Goal: Task Accomplishment & Management: Use online tool/utility

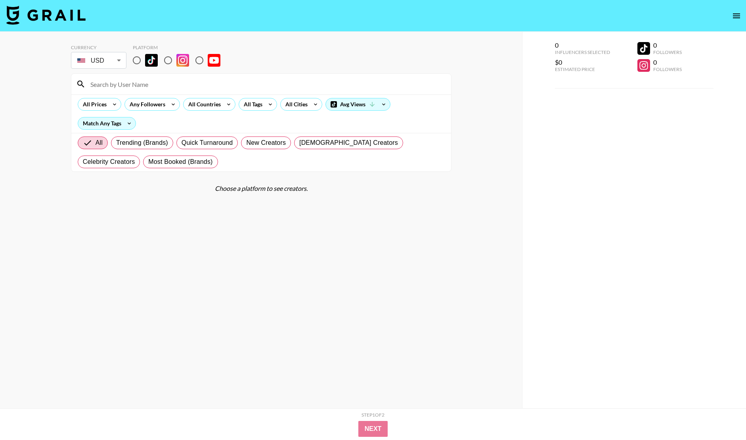
click at [126, 61] on div "USD USD ​" at bounding box center [98, 60] width 55 height 17
click at [119, 59] on body "Currency USD USD ​ Platform All Prices Any Followers All Countries All Tags All…" at bounding box center [373, 235] width 746 height 471
click at [122, 58] on body "Currency USD USD ​ Platform All Prices Any Followers All Countries All Tags All…" at bounding box center [373, 235] width 746 height 471
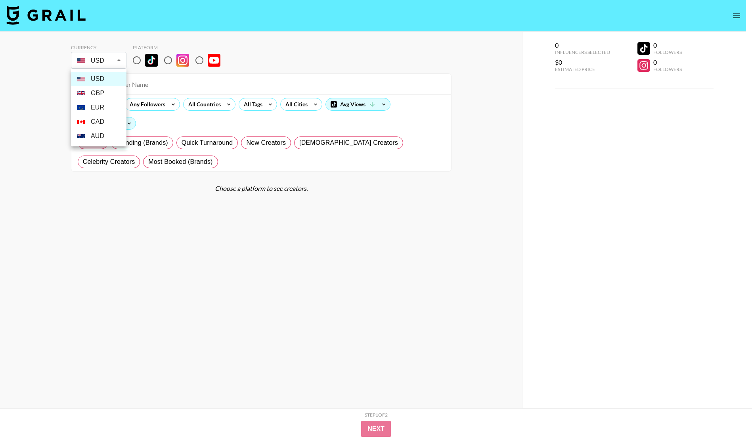
click at [105, 90] on li "GBP" at bounding box center [98, 93] width 55 height 14
type input "GBP"
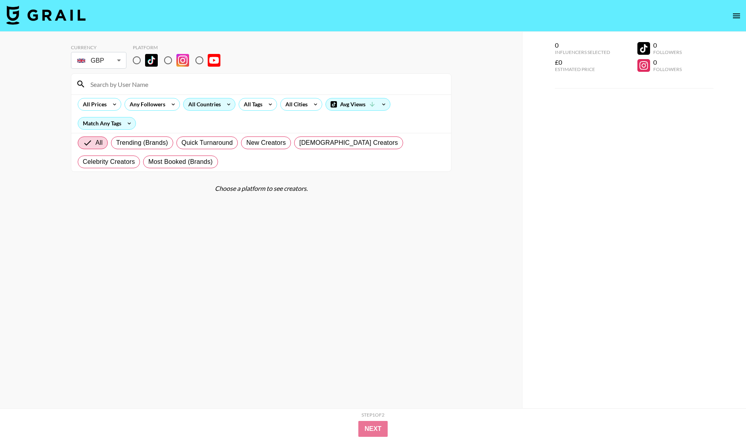
click at [201, 102] on div "All Countries" at bounding box center [202, 104] width 39 height 12
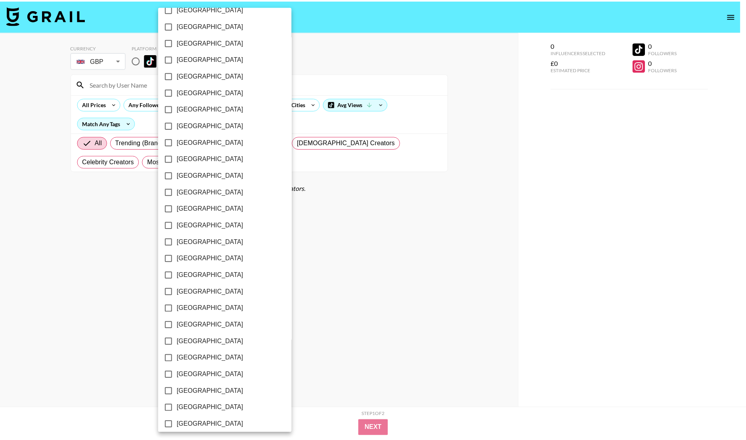
scroll to position [485, 0]
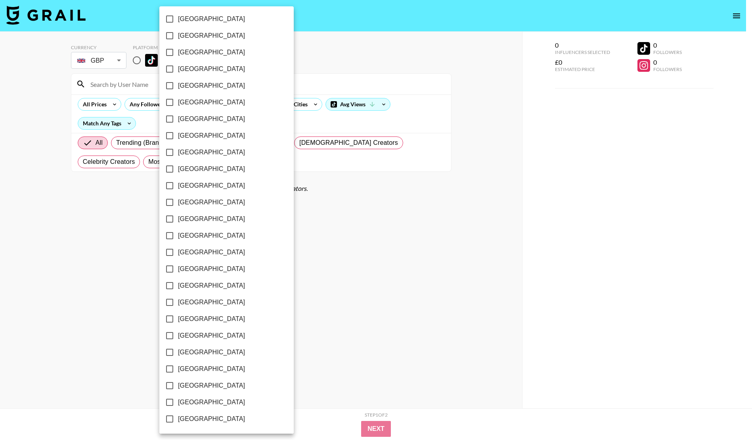
click at [169, 384] on input "[GEOGRAPHIC_DATA]" at bounding box center [169, 385] width 17 height 17
checkbox input "true"
click at [302, 301] on div at bounding box center [376, 220] width 752 height 440
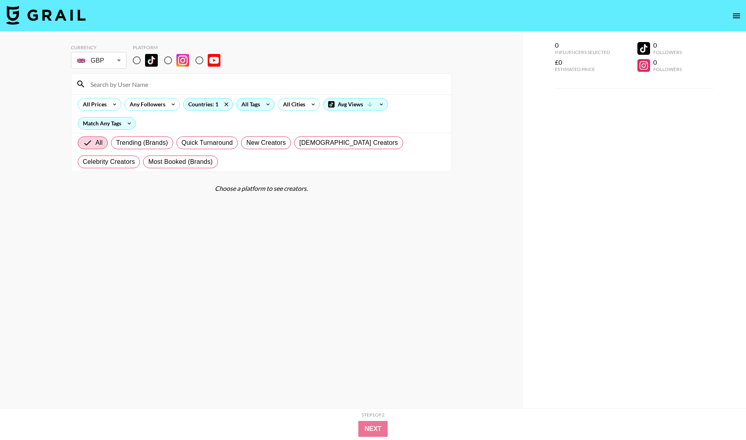
click at [266, 106] on icon at bounding box center [268, 104] width 13 height 12
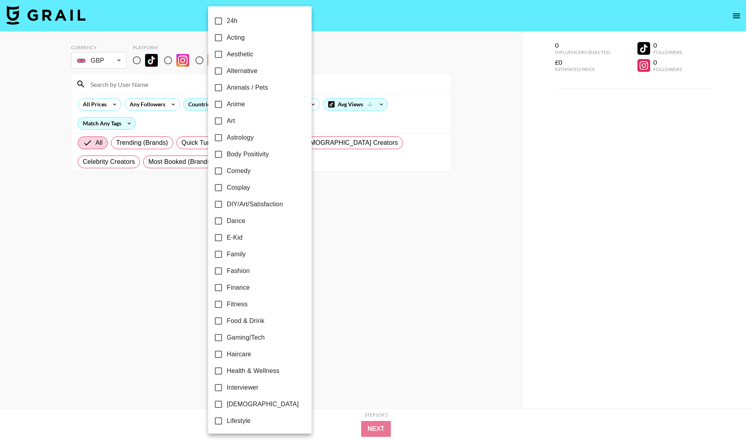
click at [237, 302] on span "Fitness" at bounding box center [237, 304] width 21 height 10
click at [227, 302] on input "Fitness" at bounding box center [218, 304] width 17 height 17
checkbox input "true"
click at [340, 216] on div at bounding box center [376, 220] width 752 height 440
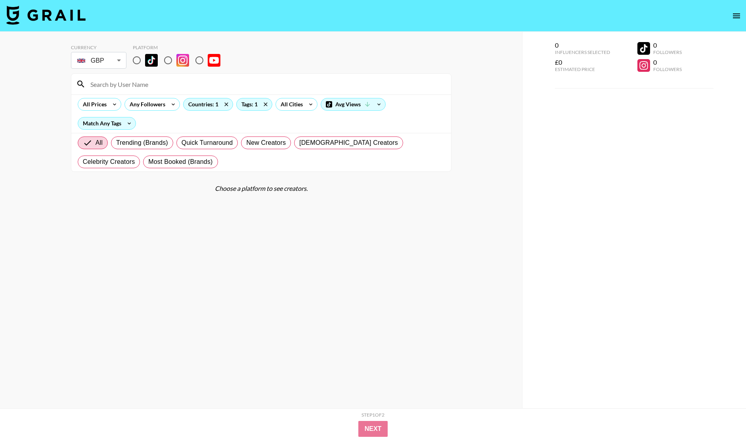
click at [380, 377] on section "Currency GBP GBP ​ Platform All Prices Any Followers Countries: 1 Tags: 1 All C…" at bounding box center [261, 226] width 380 height 376
click at [382, 384] on section "Currency GBP GBP ​ Platform All Prices Any Followers Countries: 1 Tags: 1 All C…" at bounding box center [261, 226] width 380 height 376
click at [172, 59] on input "radio" at bounding box center [168, 60] width 17 height 17
radio input "true"
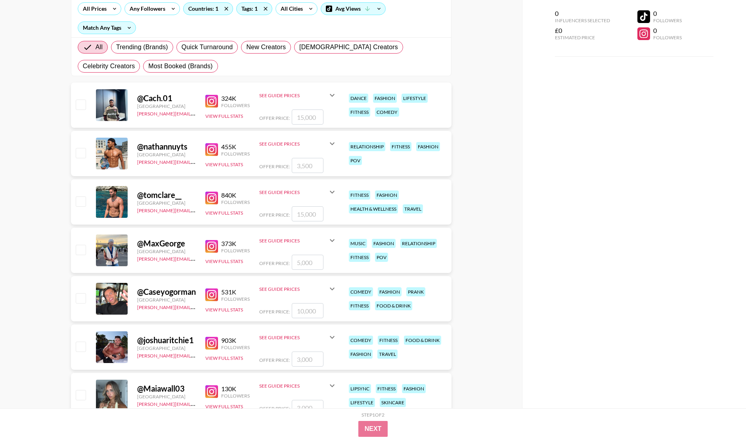
scroll to position [40, 0]
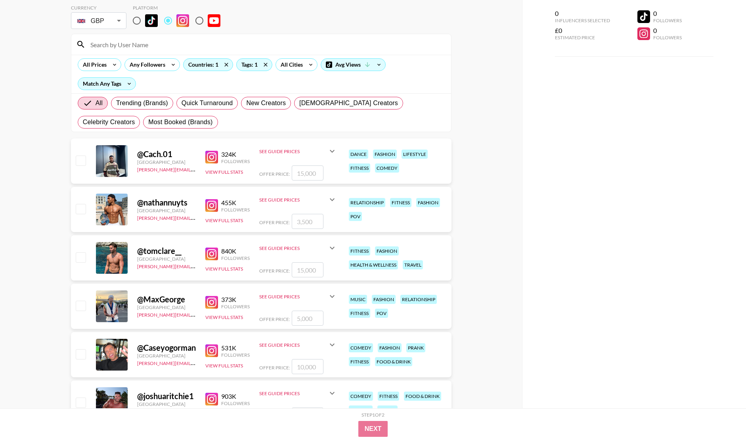
click at [213, 203] on img at bounding box center [211, 205] width 13 height 13
